Goal: Transaction & Acquisition: Purchase product/service

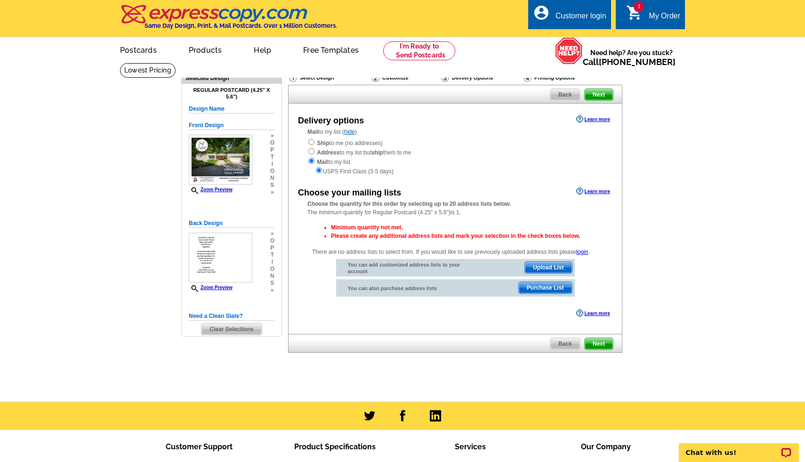
click at [543, 288] on span "Purchase List" at bounding box center [545, 287] width 53 height 11
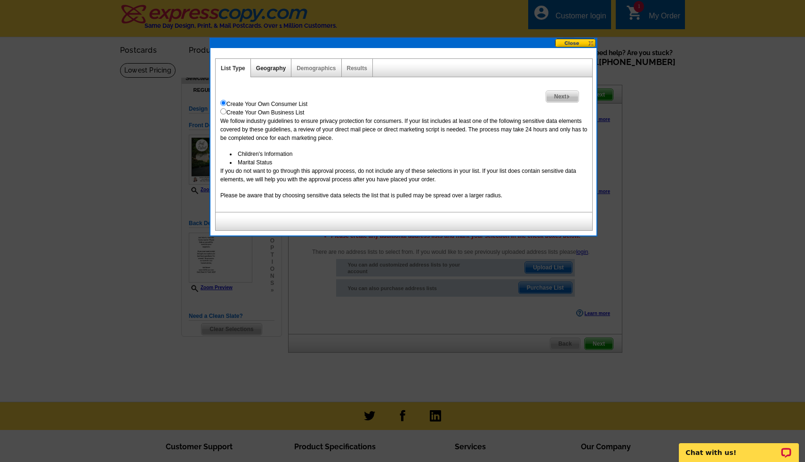
click at [266, 69] on link "Geography" at bounding box center [271, 68] width 30 height 7
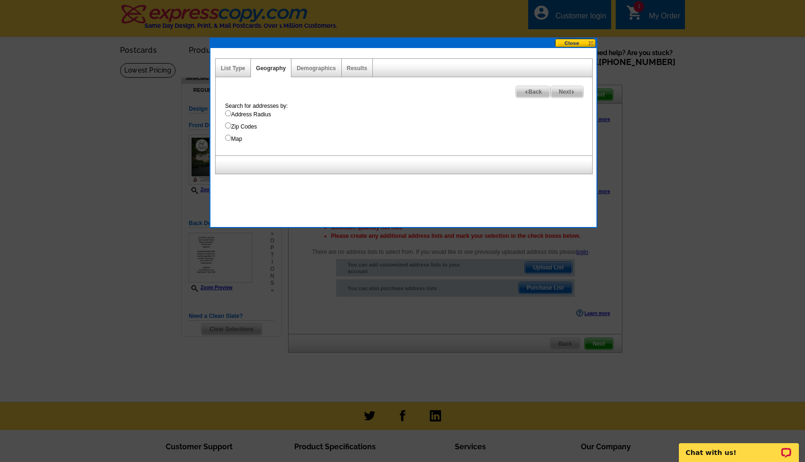
click at [229, 112] on input "Address Radius" at bounding box center [228, 113] width 6 height 6
radio input "true"
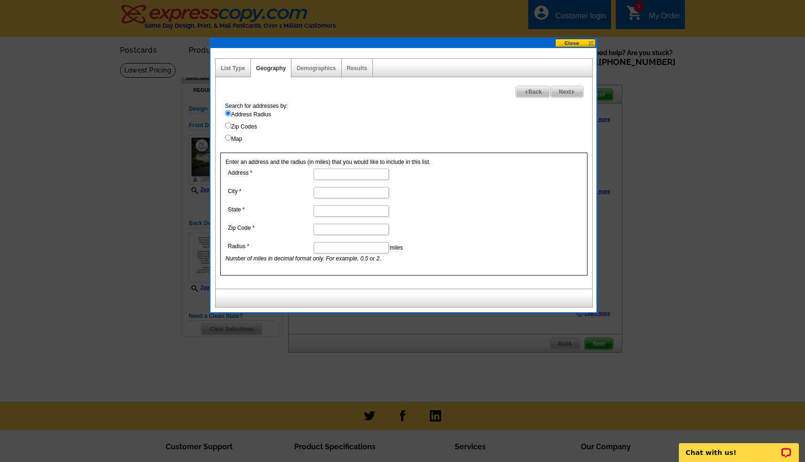
click at [337, 172] on input "Address" at bounding box center [351, 174] width 75 height 11
type input "1360 w kathmar dr"
type input "jackson"
type input "mi"
type input "49203"
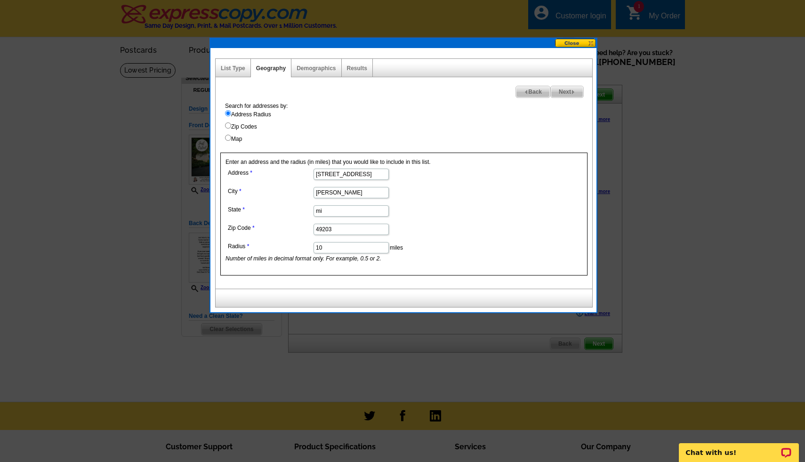
type input "10"
click at [569, 87] on span "Next" at bounding box center [567, 91] width 32 height 11
select select
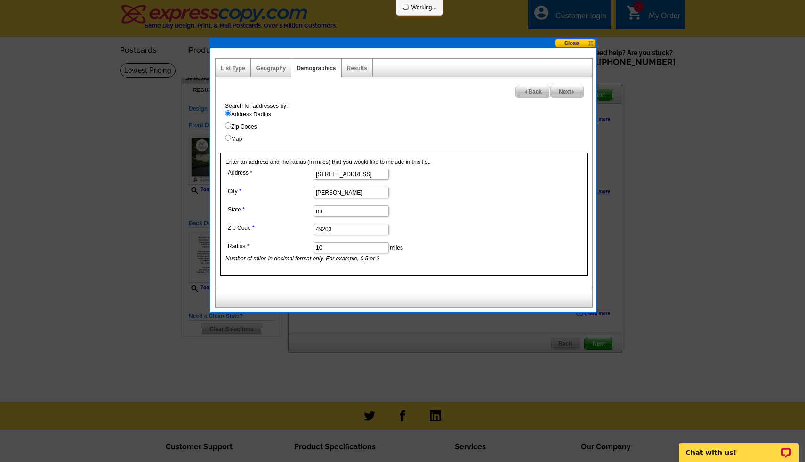
select select
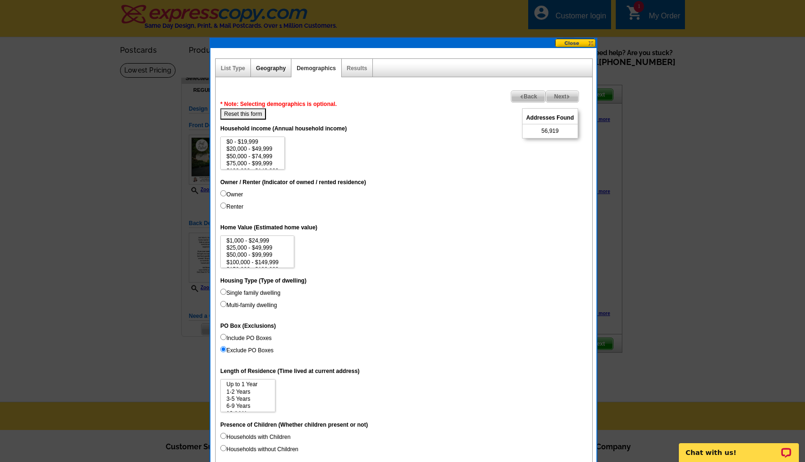
click at [272, 68] on link "Geography" at bounding box center [271, 68] width 30 height 7
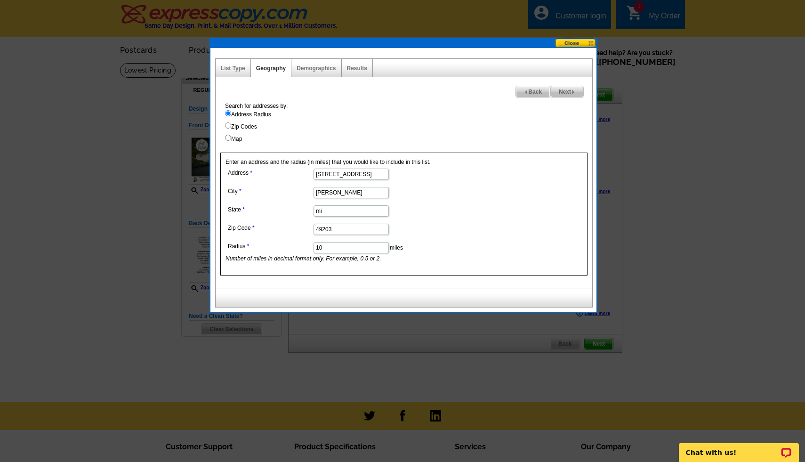
click at [333, 247] on input "10" at bounding box center [351, 247] width 75 height 11
type input "1"
type input "5"
click at [566, 92] on span "Next" at bounding box center [567, 91] width 32 height 11
select select
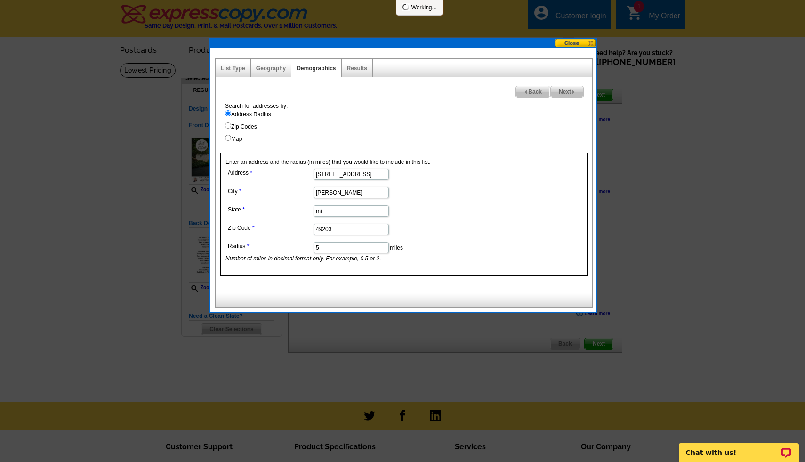
select select
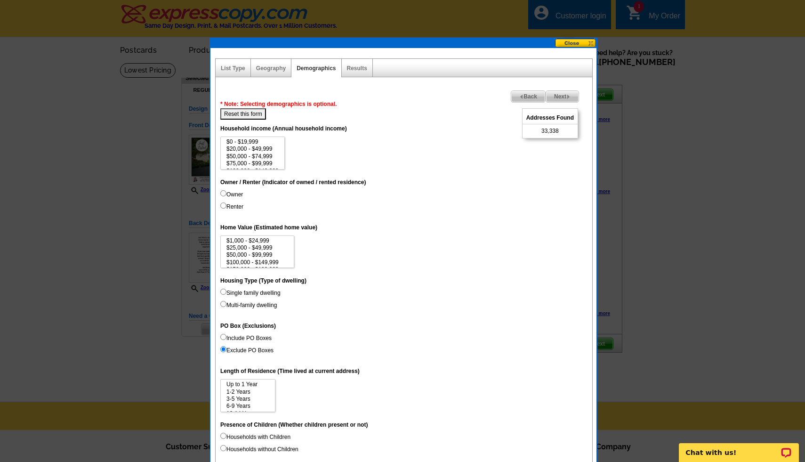
click at [222, 291] on input "Single family dwelling" at bounding box center [223, 292] width 6 height 6
radio input "true"
click at [568, 92] on span "Next" at bounding box center [562, 96] width 32 height 11
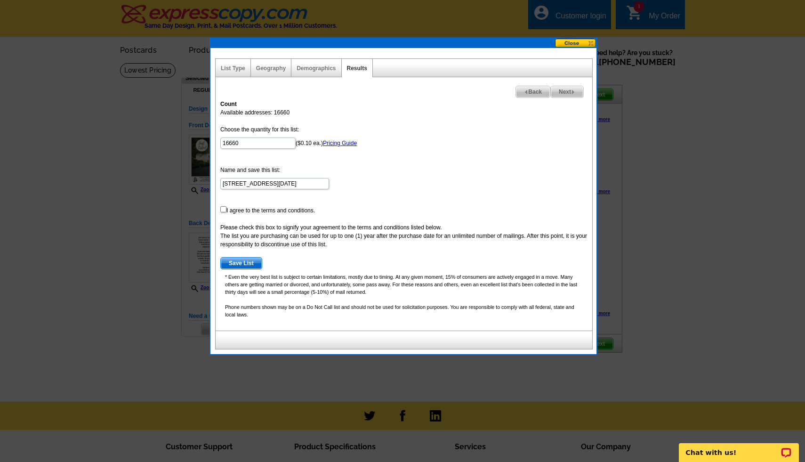
click at [224, 208] on input "checkbox" at bounding box center [223, 209] width 6 height 6
checkbox input "true"
click at [273, 68] on link "Geography" at bounding box center [271, 68] width 30 height 7
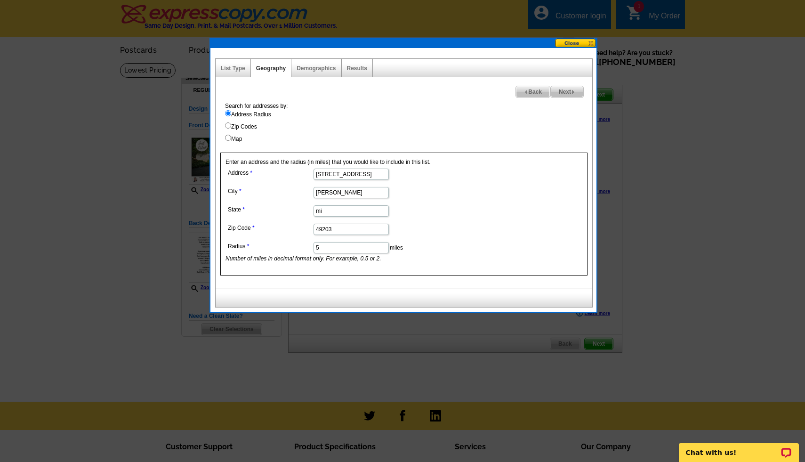
click at [322, 250] on input "5" at bounding box center [351, 247] width 75 height 11
type input "2"
click at [563, 90] on span "Next" at bounding box center [567, 91] width 32 height 11
select select
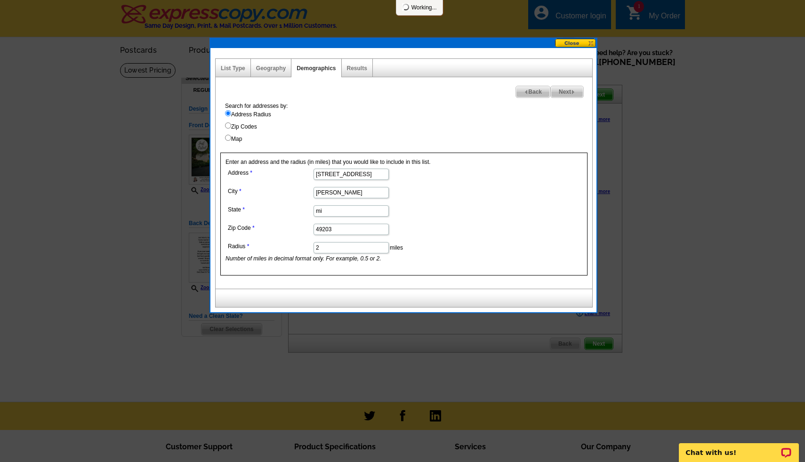
select select
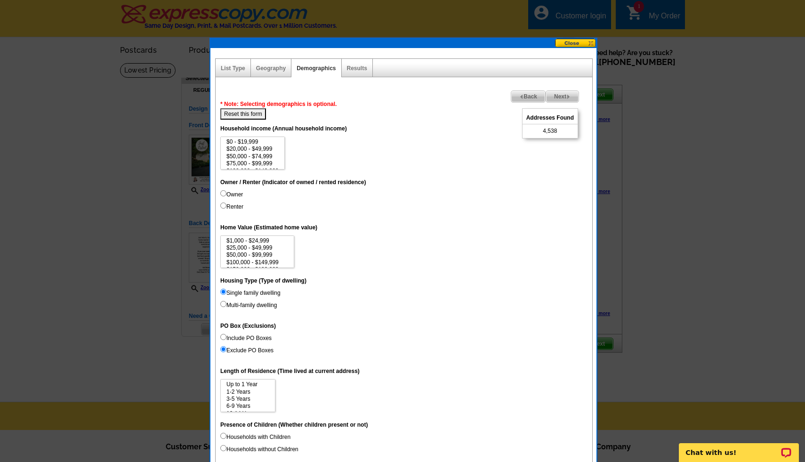
click at [560, 97] on span "Next" at bounding box center [562, 96] width 32 height 11
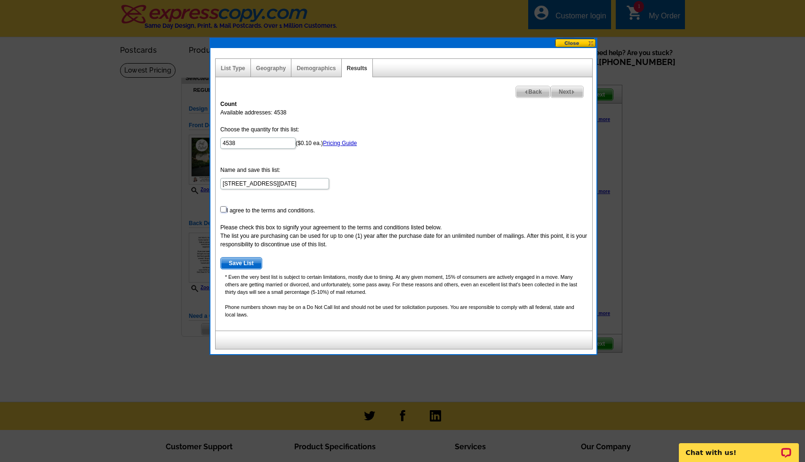
click at [222, 207] on input "checkbox" at bounding box center [223, 209] width 6 height 6
checkbox input "true"
click at [563, 89] on span "Next" at bounding box center [567, 91] width 32 height 11
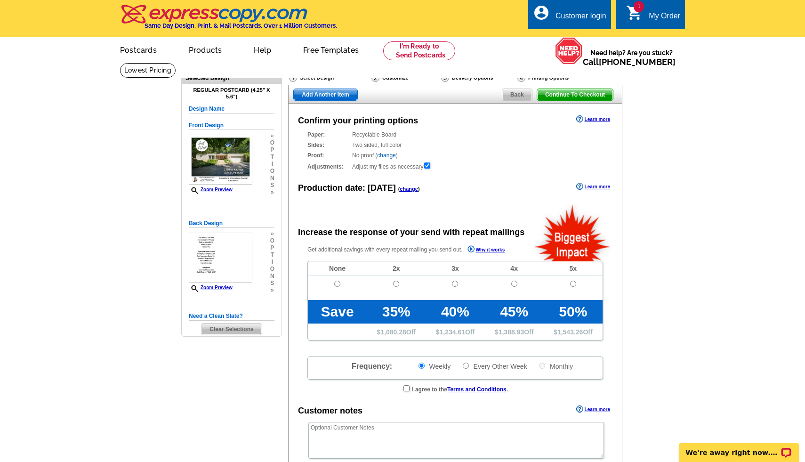
radio input "false"
click at [586, 96] on span "Continue To Checkout" at bounding box center [575, 94] width 76 height 11
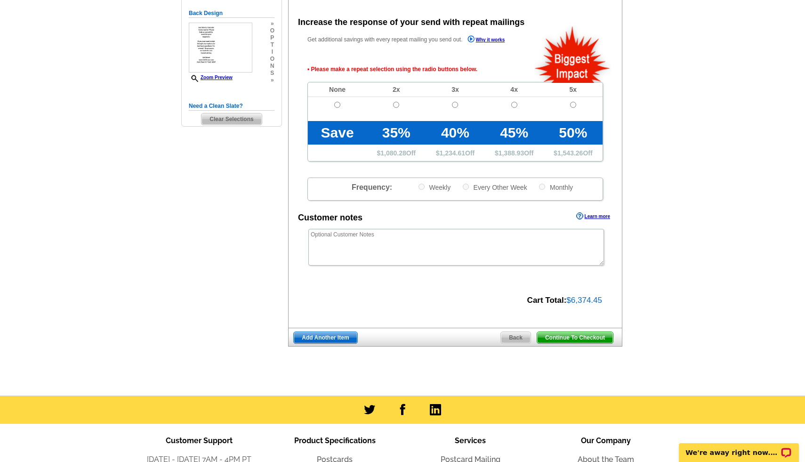
scroll to position [210, 0]
click at [337, 104] on input "radio" at bounding box center [337, 105] width 6 height 6
radio input "true"
click at [569, 336] on span "Continue To Checkout" at bounding box center [575, 337] width 76 height 11
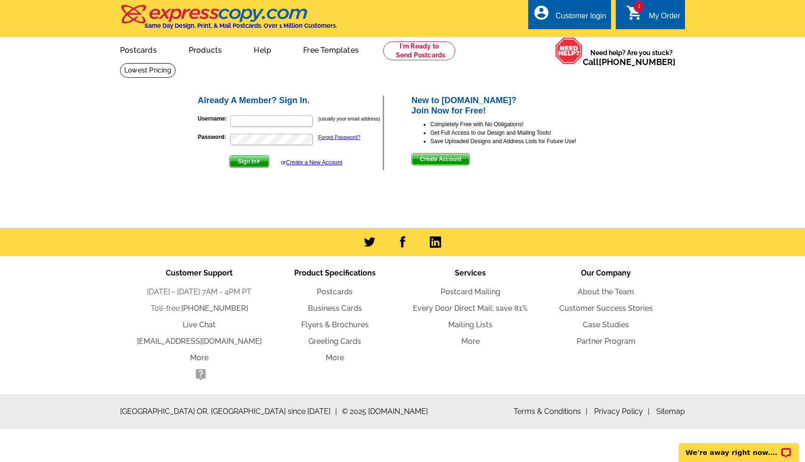
click at [444, 156] on span "Create Account" at bounding box center [440, 158] width 57 height 11
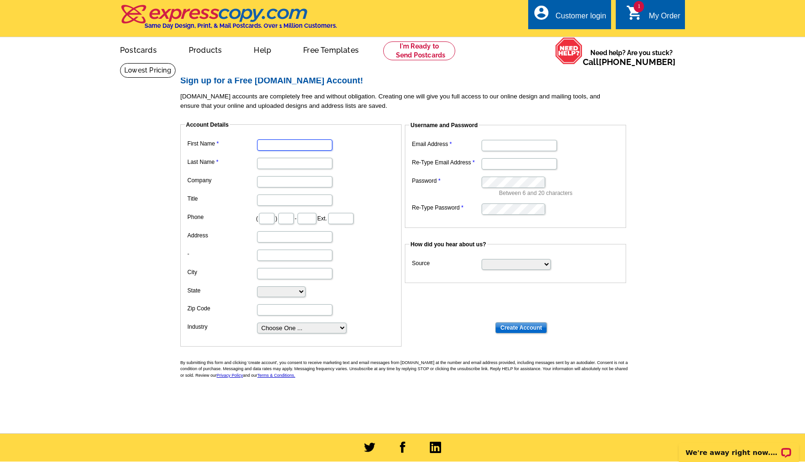
click at [278, 145] on input "First Name" at bounding box center [294, 144] width 75 height 11
type input "Anne"
click at [288, 163] on input "Last Name" at bounding box center [294, 163] width 75 height 11
type input "Jones"
click at [360, 151] on dd "Anne" at bounding box center [291, 144] width 212 height 15
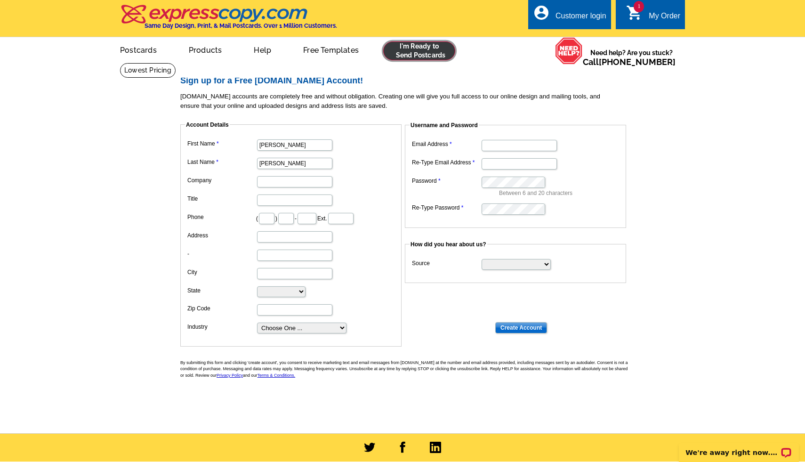
click at [409, 51] on link at bounding box center [419, 50] width 72 height 19
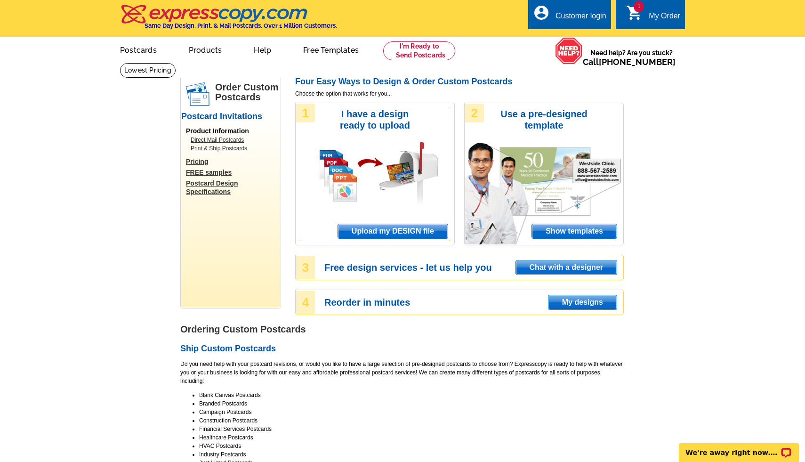
click at [626, 15] on icon "shopping_cart" at bounding box center [634, 12] width 17 height 17
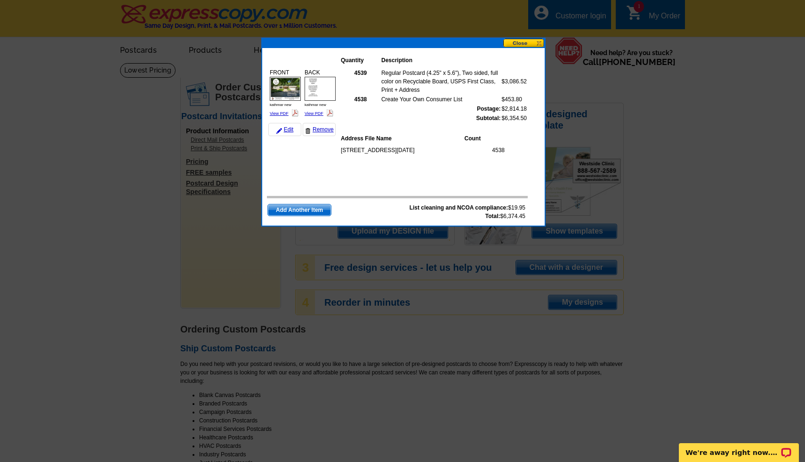
click at [524, 40] on button at bounding box center [523, 43] width 41 height 9
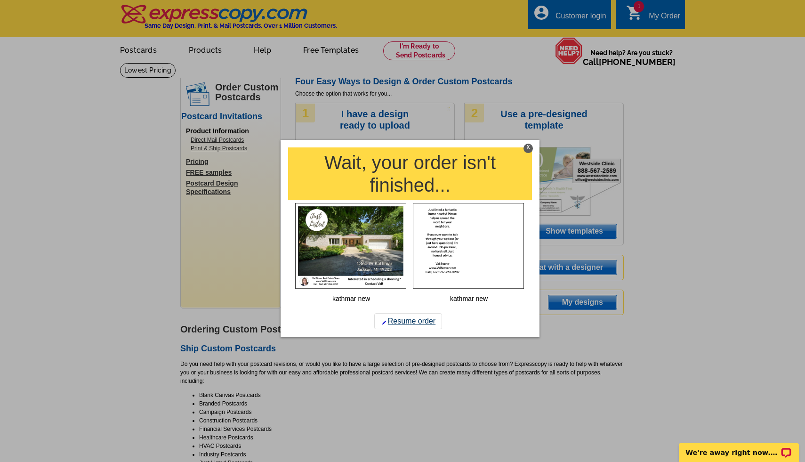
click at [401, 322] on link "Resume order" at bounding box center [408, 321] width 68 height 16
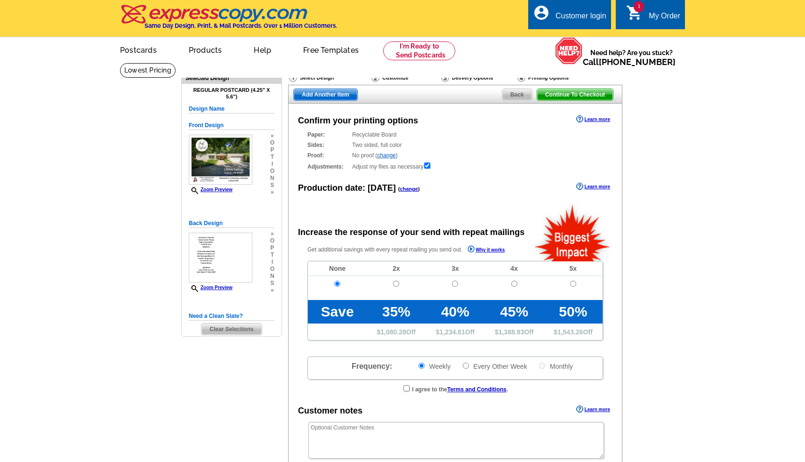
radio input "false"
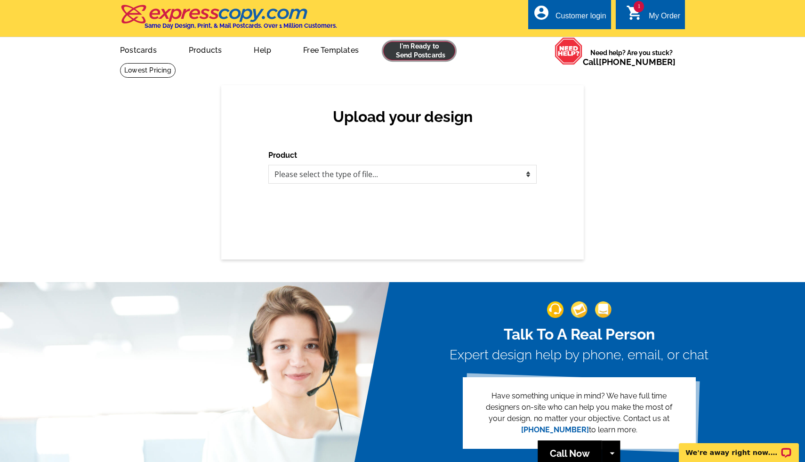
click at [413, 53] on link at bounding box center [419, 50] width 72 height 19
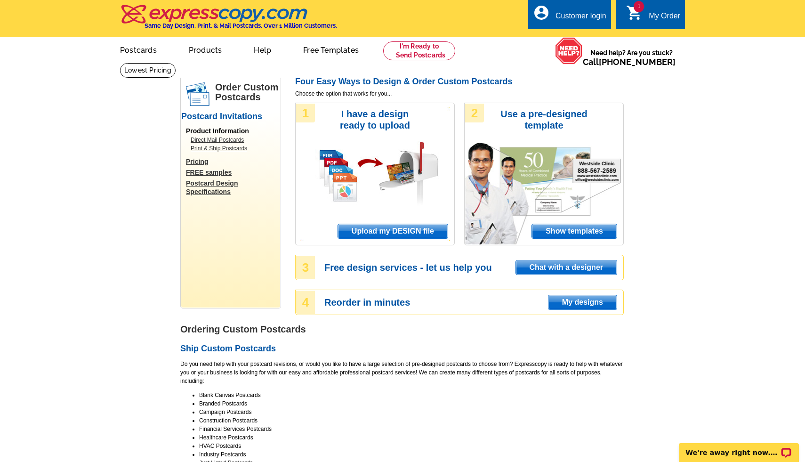
click at [644, 15] on link "1 shopping_cart My Order" at bounding box center [653, 16] width 54 height 12
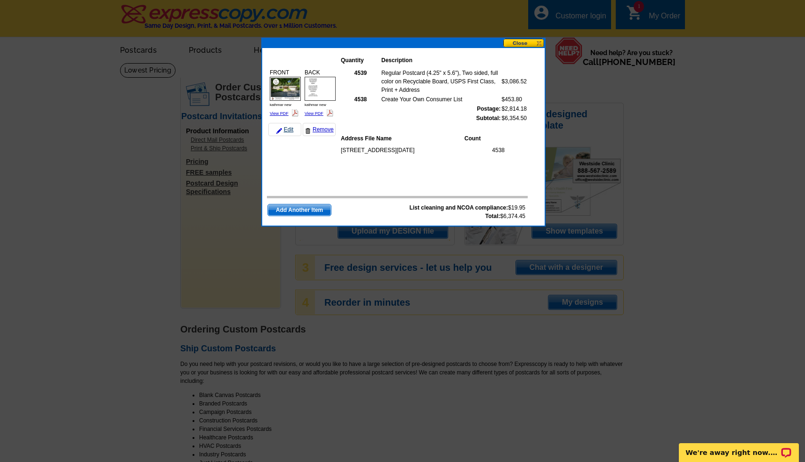
click at [285, 130] on link "Edit" at bounding box center [284, 129] width 33 height 13
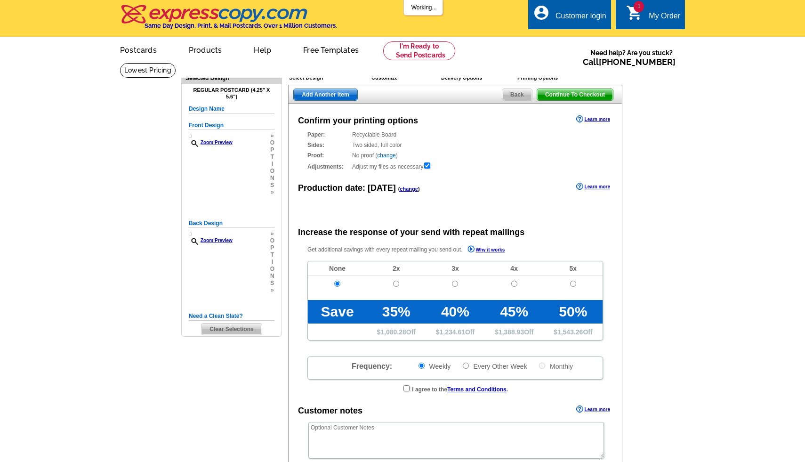
radio input "false"
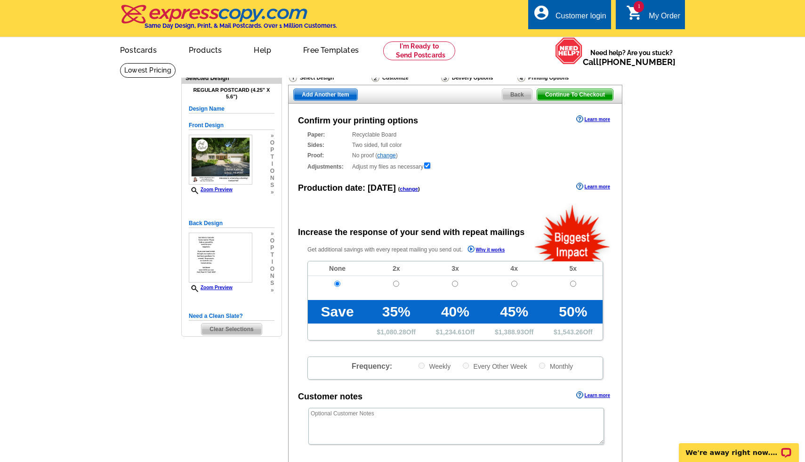
click at [459, 74] on div "Delivery Options" at bounding box center [478, 79] width 76 height 12
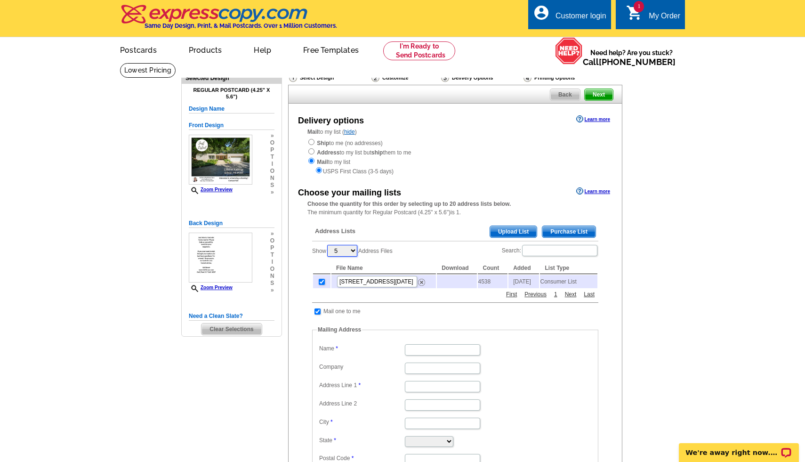
click at [354, 249] on select "5 10 25 50 100" at bounding box center [342, 251] width 30 height 12
click at [329, 245] on select "5 10 25 50 100" at bounding box center [342, 251] width 30 height 12
click at [602, 91] on span "Next" at bounding box center [599, 94] width 28 height 11
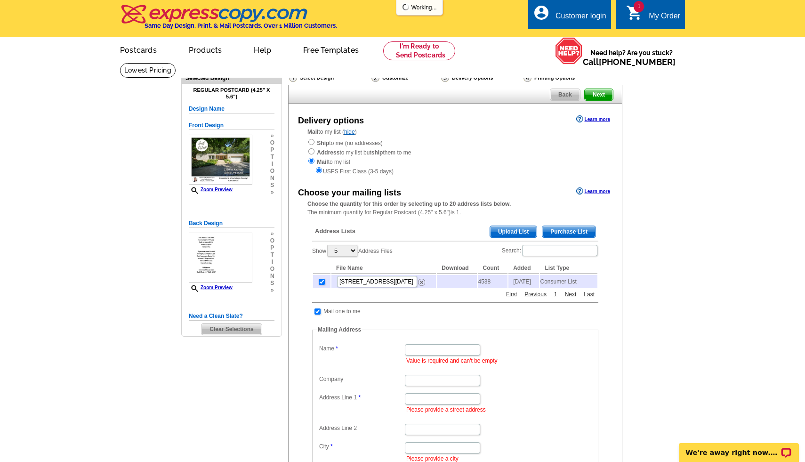
scroll to position [321, 0]
click at [568, 94] on span "Back" at bounding box center [565, 94] width 30 height 11
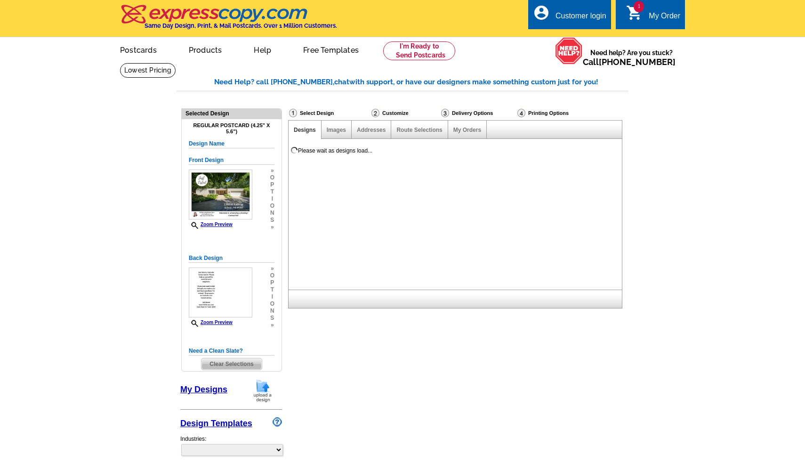
select select "785"
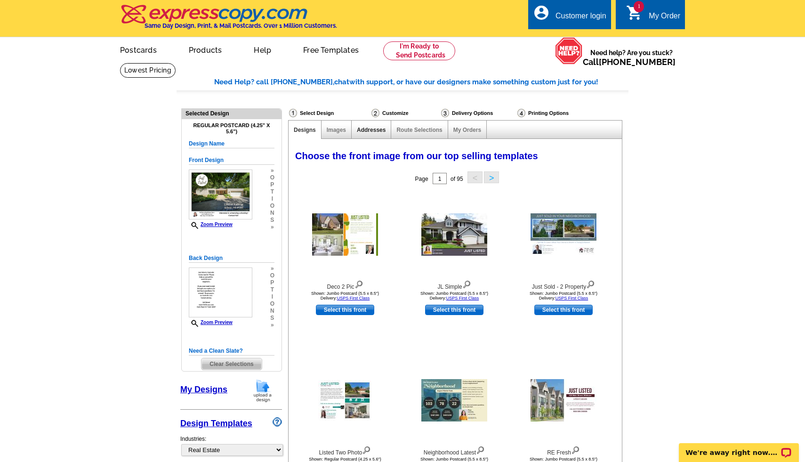
click at [371, 128] on link "Addresses" at bounding box center [371, 130] width 29 height 7
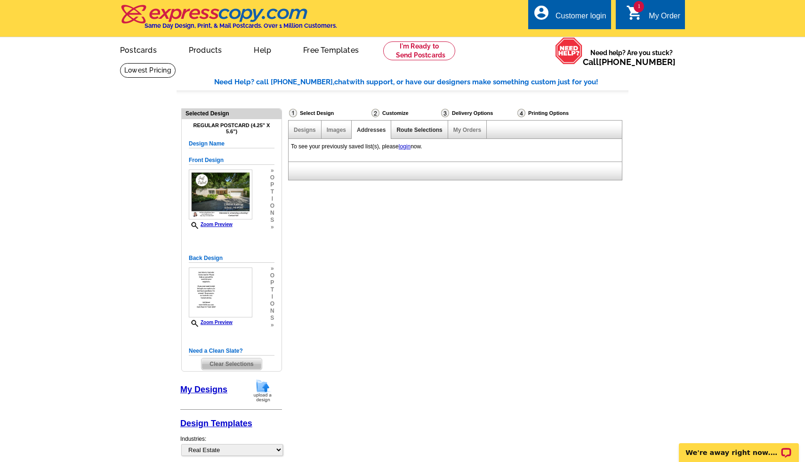
click at [419, 129] on link "Route Selections" at bounding box center [419, 130] width 46 height 7
click at [648, 11] on link "1 shopping_cart My Order" at bounding box center [653, 16] width 54 height 12
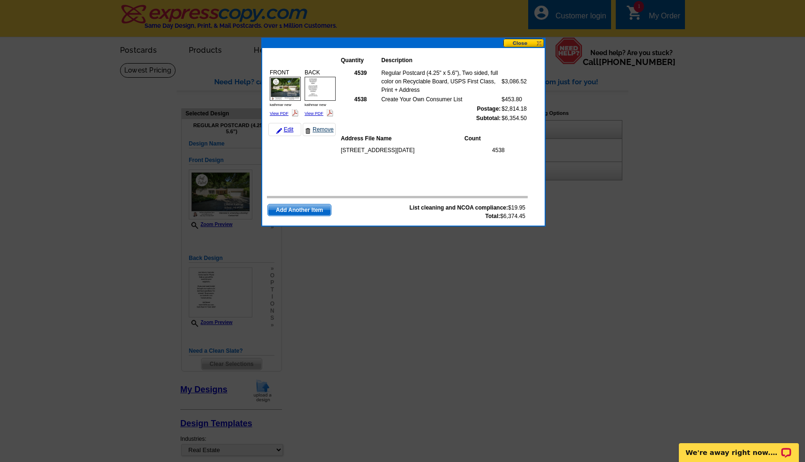
click at [318, 126] on link "Remove" at bounding box center [319, 129] width 33 height 13
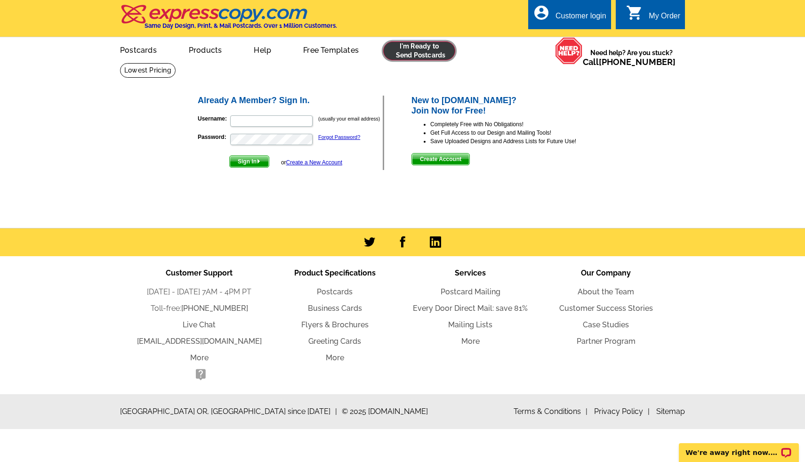
click at [425, 50] on link at bounding box center [419, 50] width 72 height 19
